Goal: Task Accomplishment & Management: Use online tool/utility

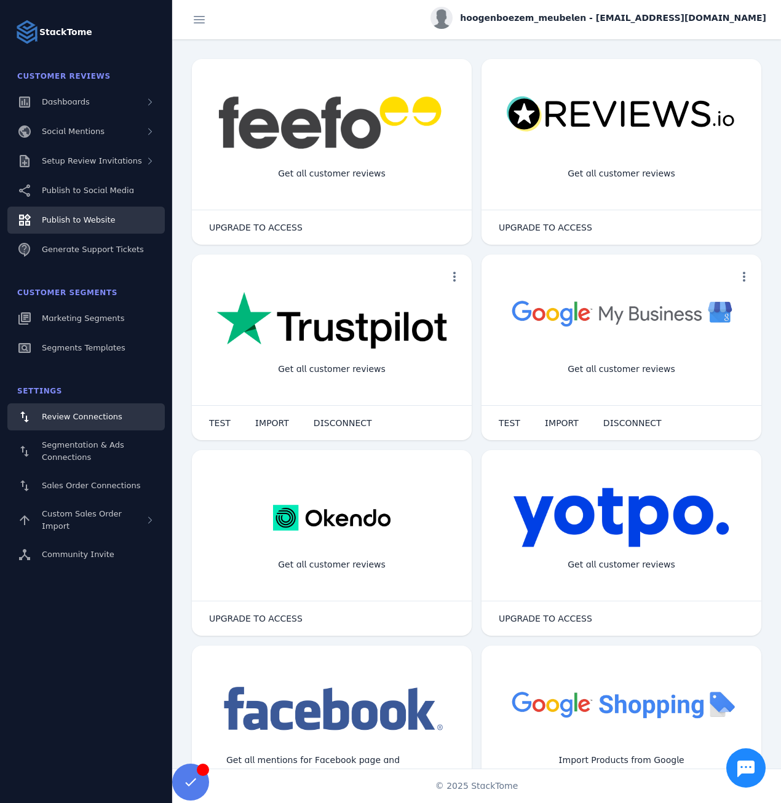
click at [87, 226] on div "Publish to Website" at bounding box center [78, 220] width 73 height 12
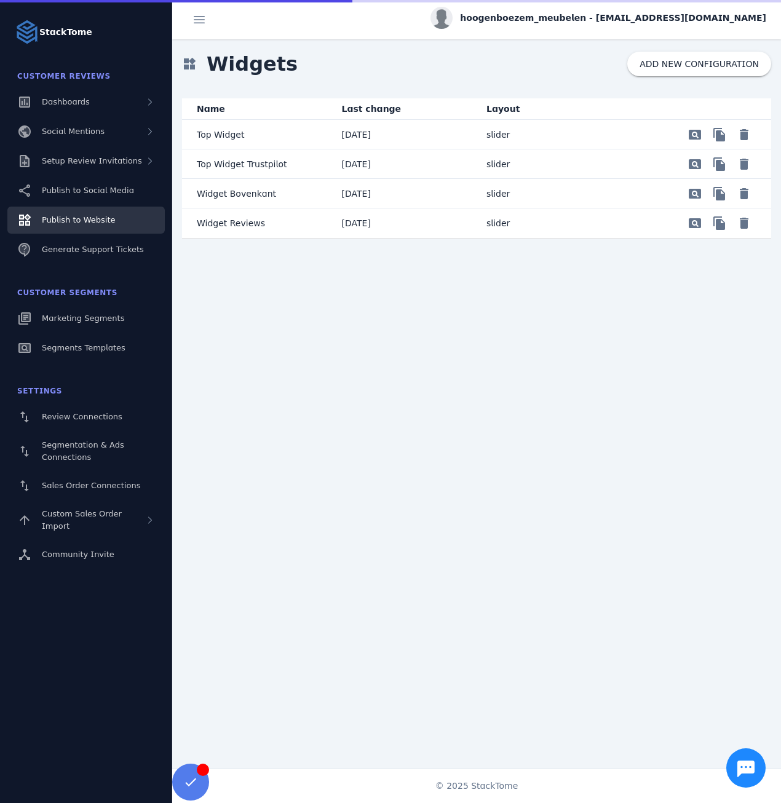
click at [306, 227] on mat-cell "Widget Reviews" at bounding box center [257, 224] width 150 height 30
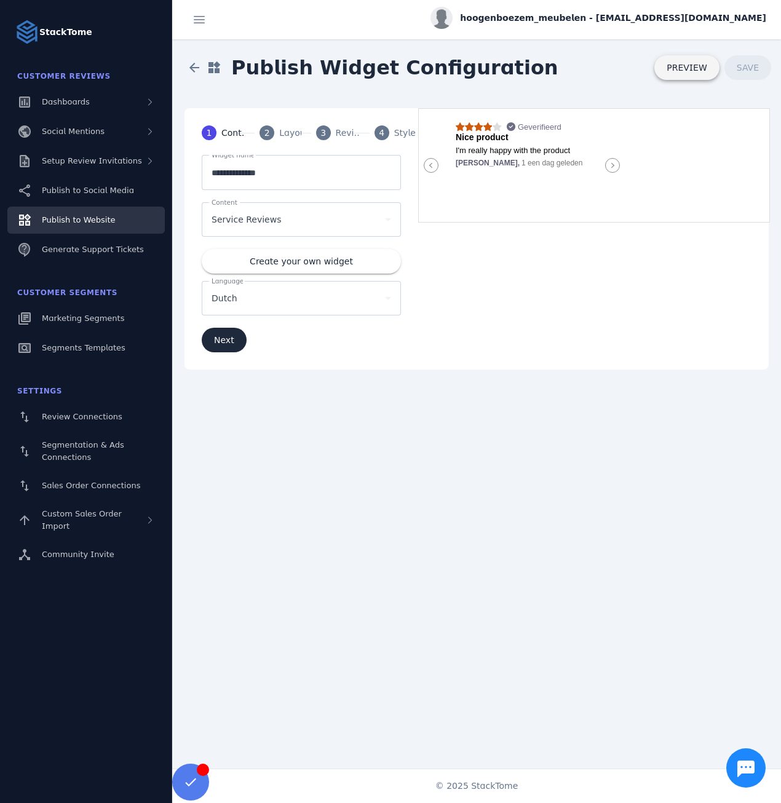
click at [682, 66] on span "PREVIEW" at bounding box center [687, 67] width 41 height 9
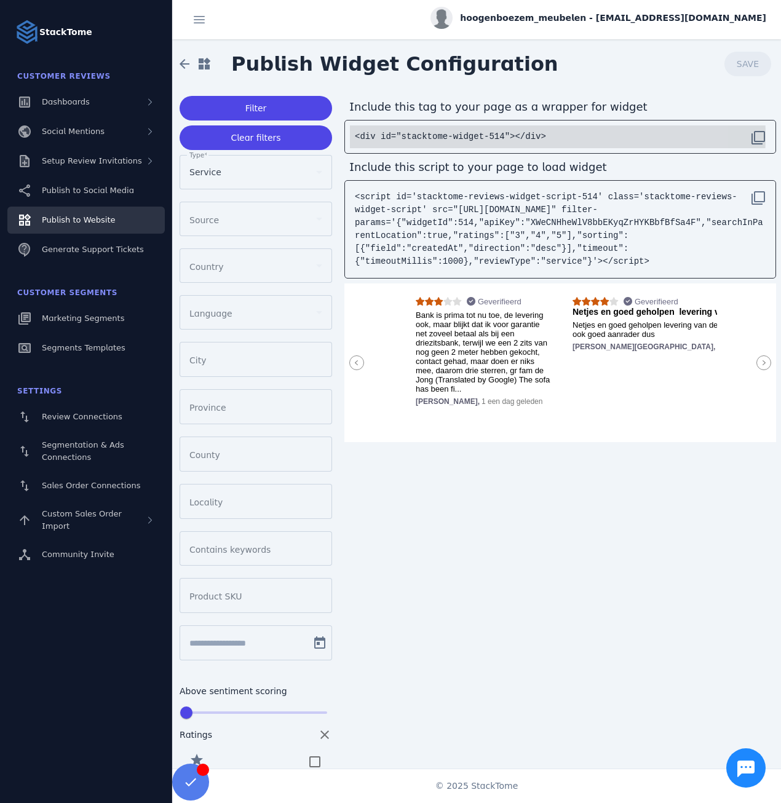
click at [434, 137] on code "<div id="stacktome-widget-514"></div>" at bounding box center [450, 137] width 191 height 10
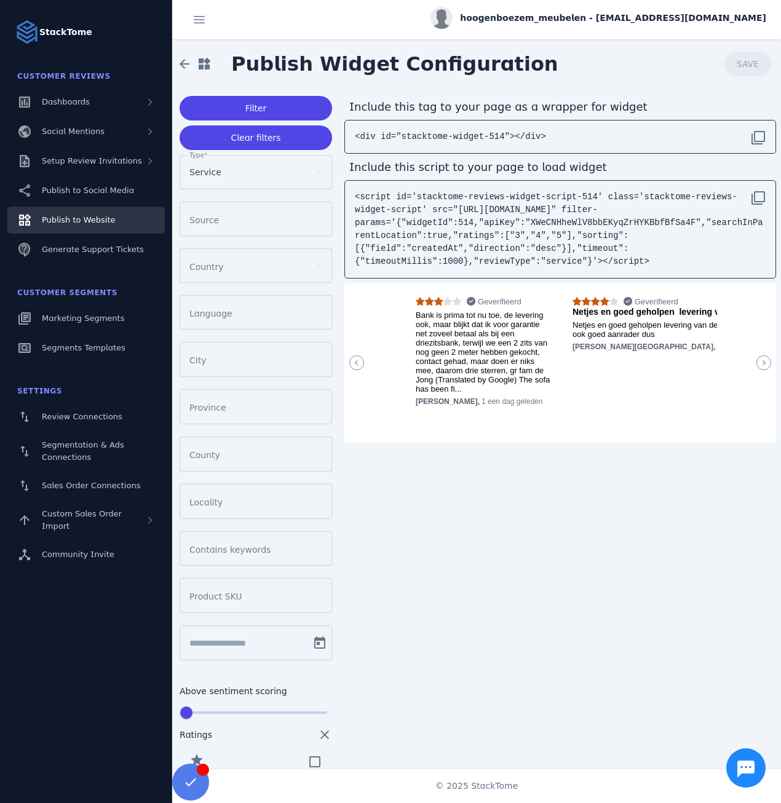
click at [759, 359] on icon at bounding box center [764, 363] width 15 height 15
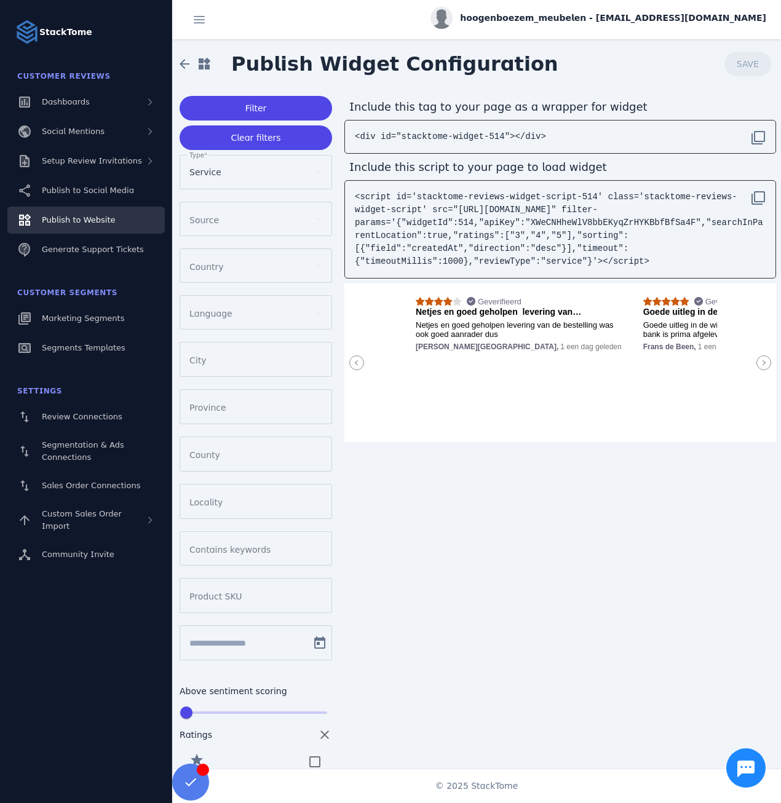
click at [759, 359] on icon at bounding box center [764, 363] width 15 height 15
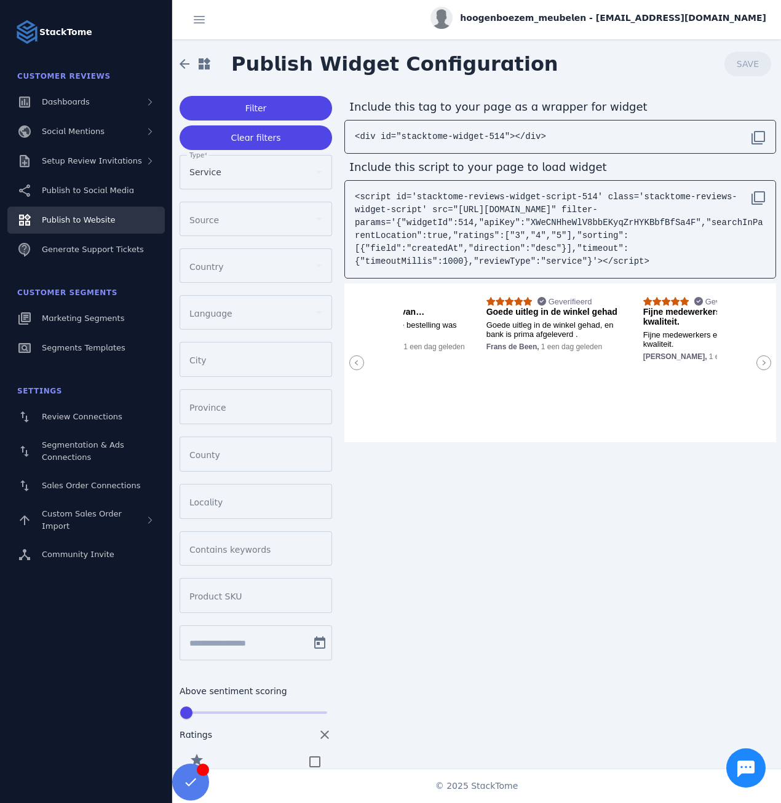
click at [759, 359] on icon at bounding box center [764, 363] width 15 height 15
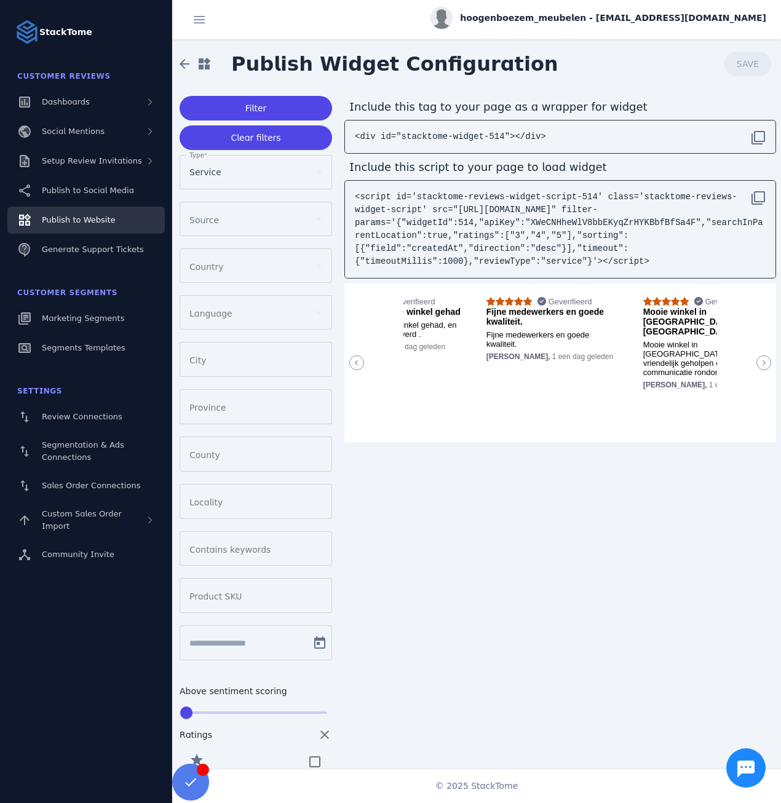
click at [759, 359] on icon at bounding box center [764, 363] width 15 height 15
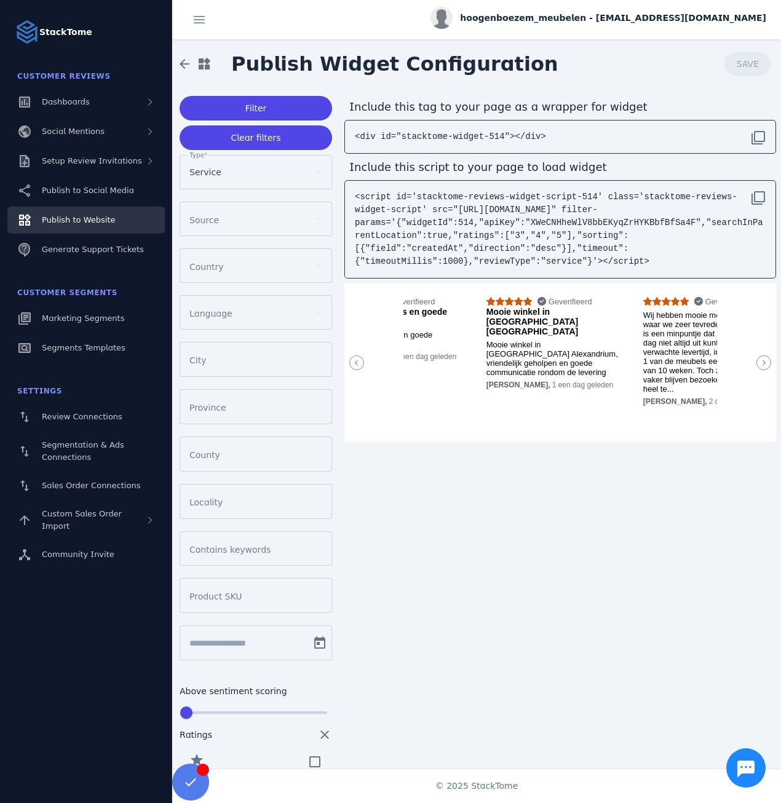
click at [759, 359] on icon at bounding box center [764, 363] width 15 height 15
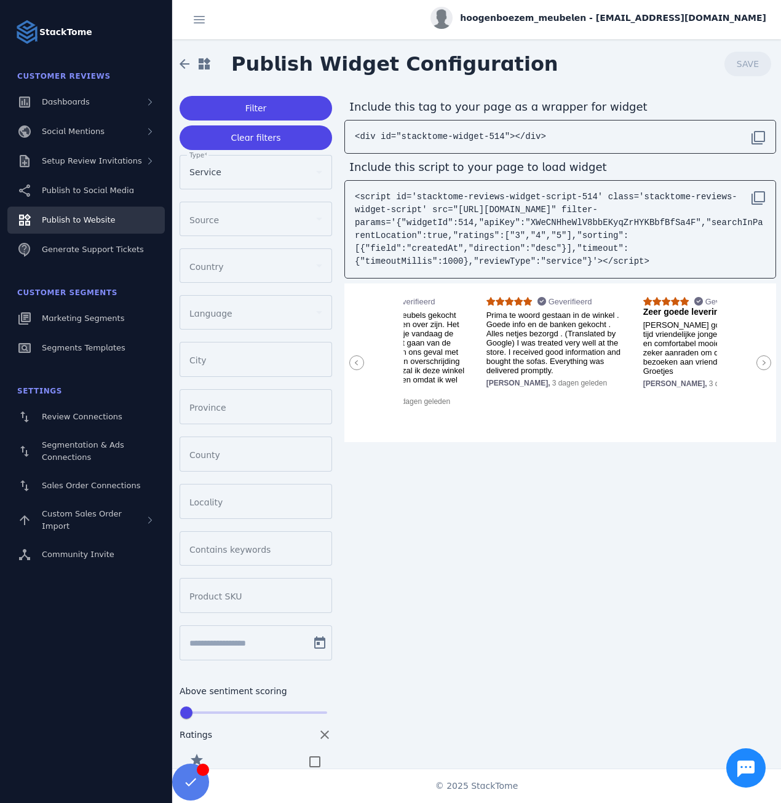
click at [758, 359] on icon at bounding box center [764, 363] width 15 height 15
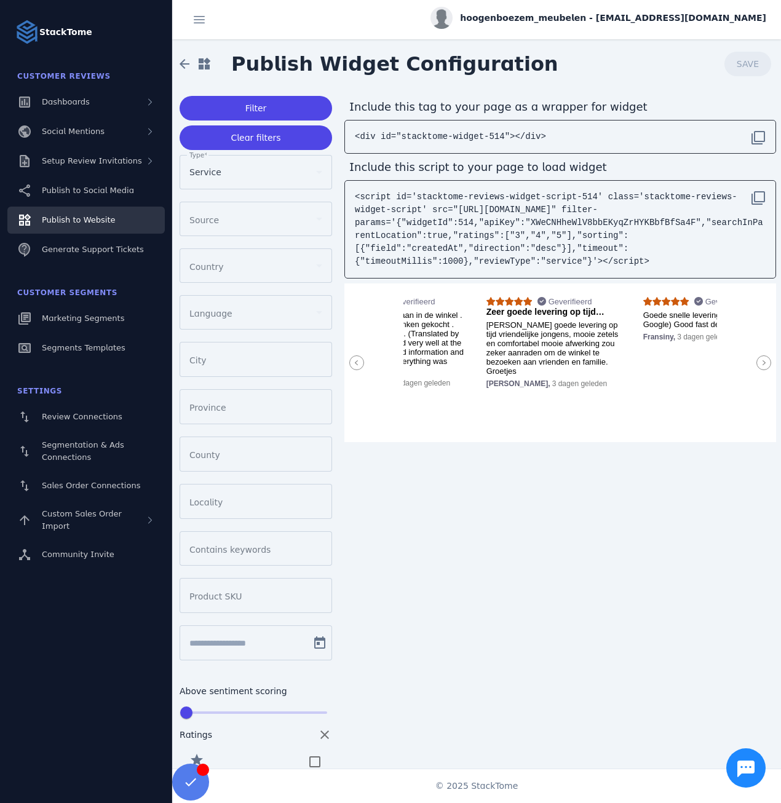
click at [688, 19] on span "hoogenboezem_meubelen - [EMAIL_ADDRESS][DOMAIN_NAME]" at bounding box center [613, 18] width 306 height 13
click at [709, 115] on button "Sign out" at bounding box center [722, 119] width 89 height 30
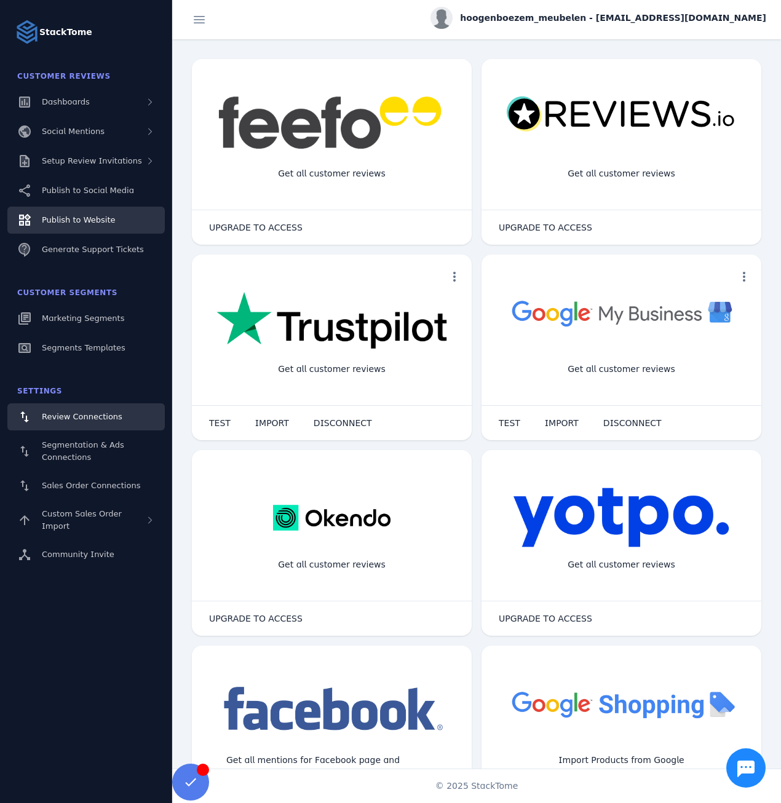
click at [81, 212] on link "Publish to Website" at bounding box center [85, 220] width 157 height 27
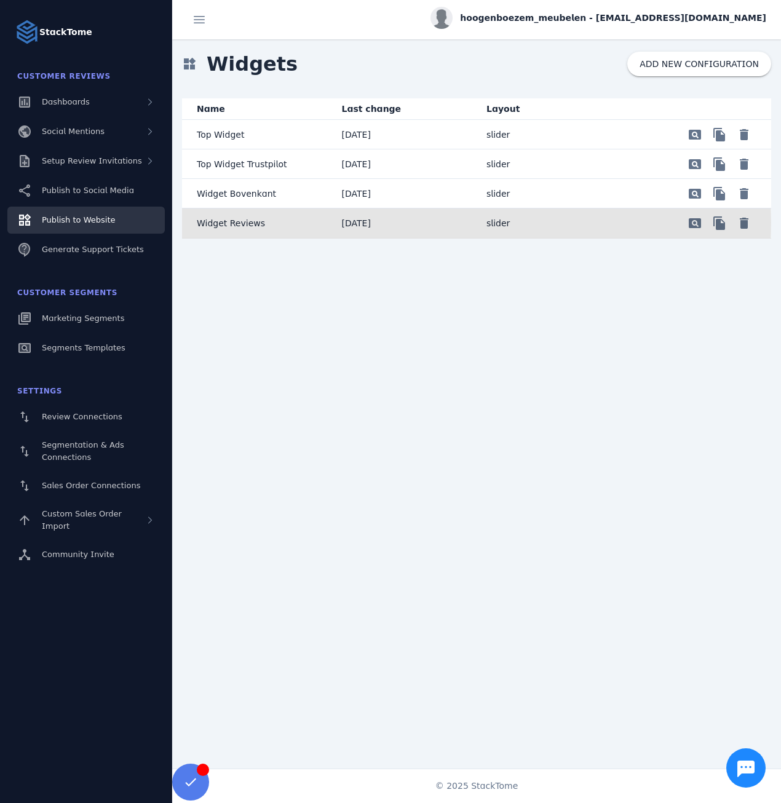
click at [265, 222] on mat-cell "Widget Reviews" at bounding box center [257, 224] width 150 height 30
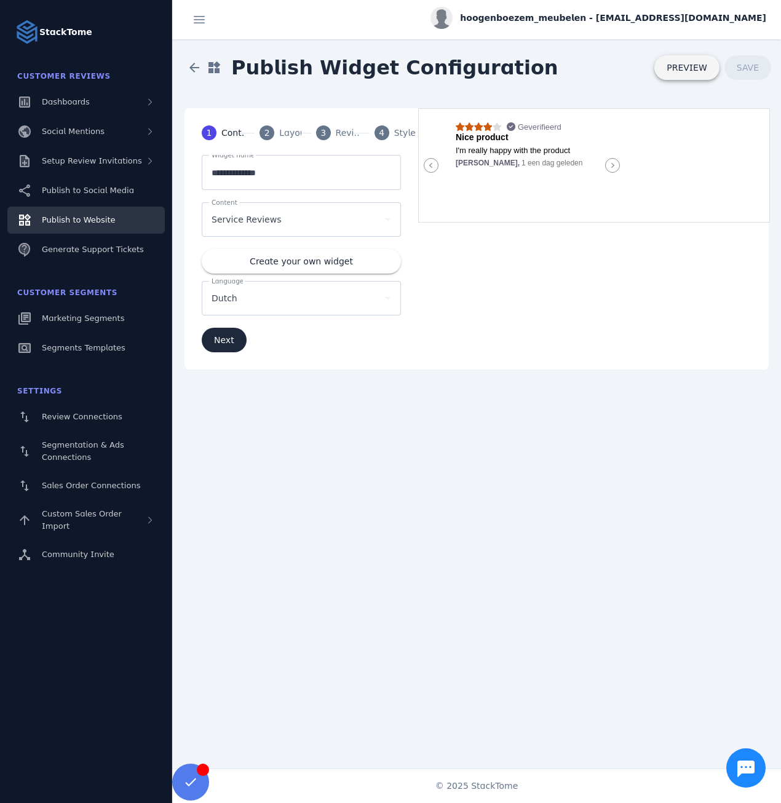
click at [679, 71] on span "PREVIEW" at bounding box center [687, 67] width 41 height 9
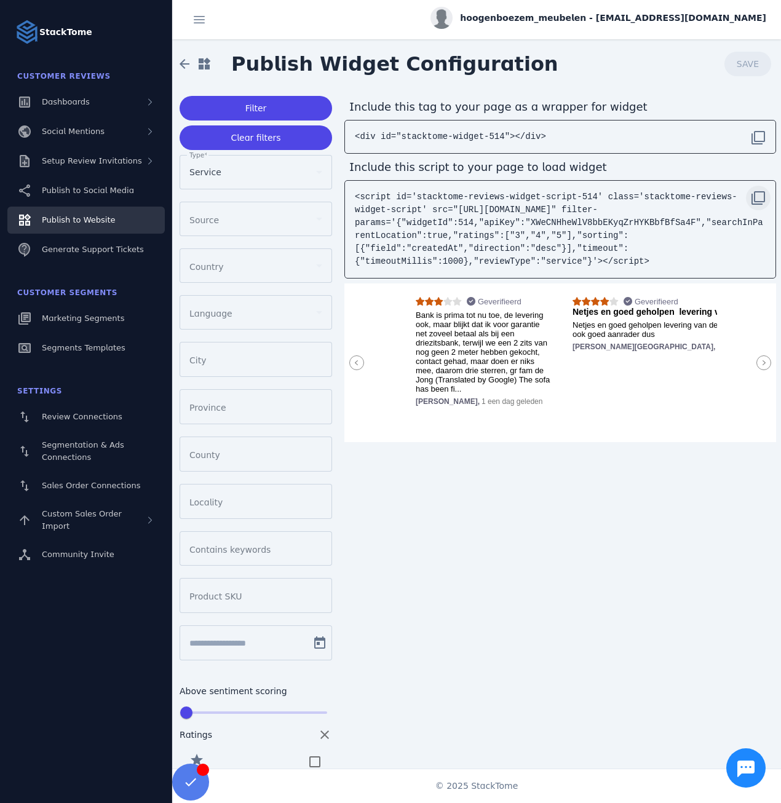
click at [755, 193] on span at bounding box center [759, 198] width 30 height 30
click at [653, 17] on span "hoogenboezem_meubelen - [EMAIL_ADDRESS][DOMAIN_NAME]" at bounding box center [613, 18] width 306 height 13
click at [719, 118] on span "Sign out" at bounding box center [728, 118] width 36 height 15
